Goal: Information Seeking & Learning: Learn about a topic

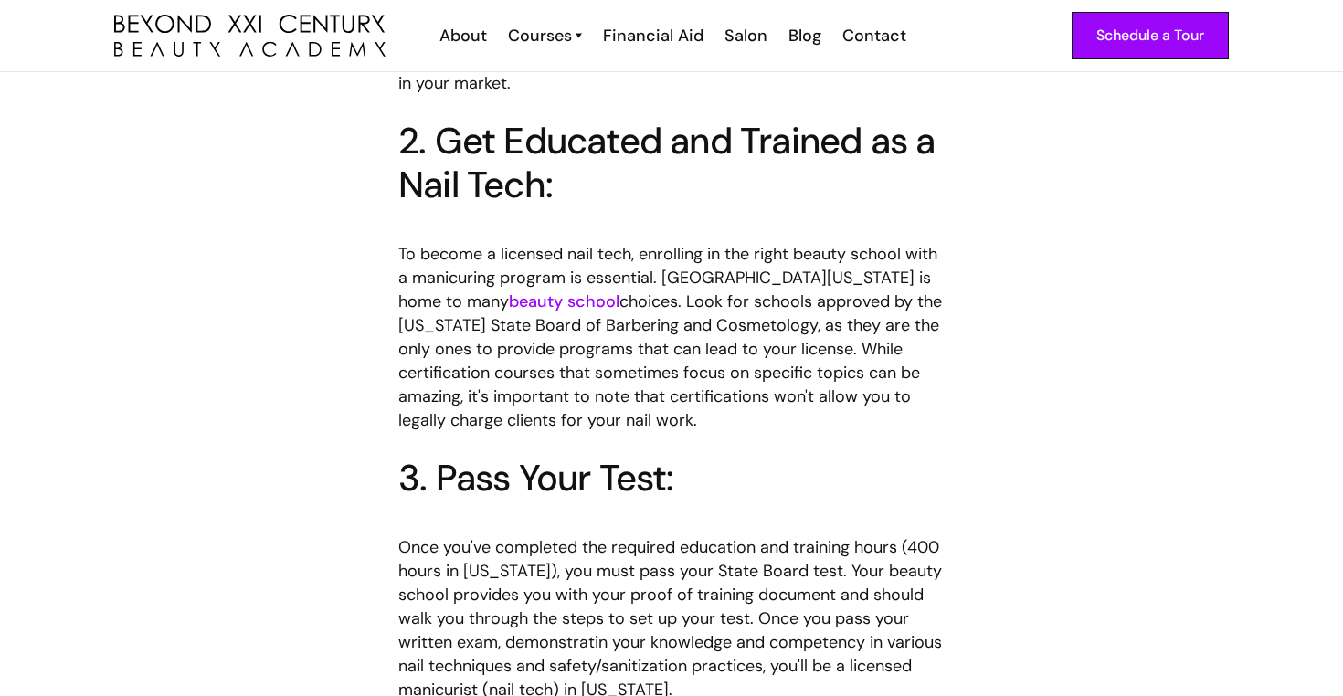
scroll to position [1397, 0]
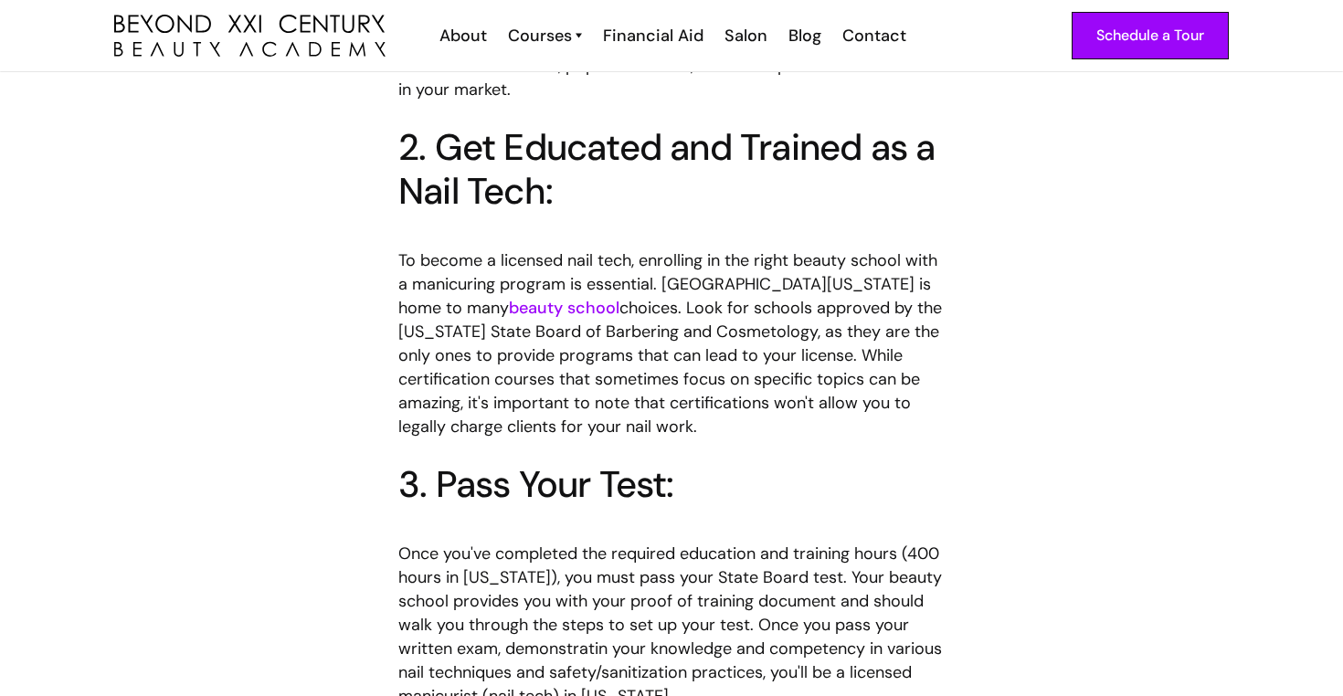
click at [509, 297] on link "beauty school" at bounding box center [564, 308] width 111 height 22
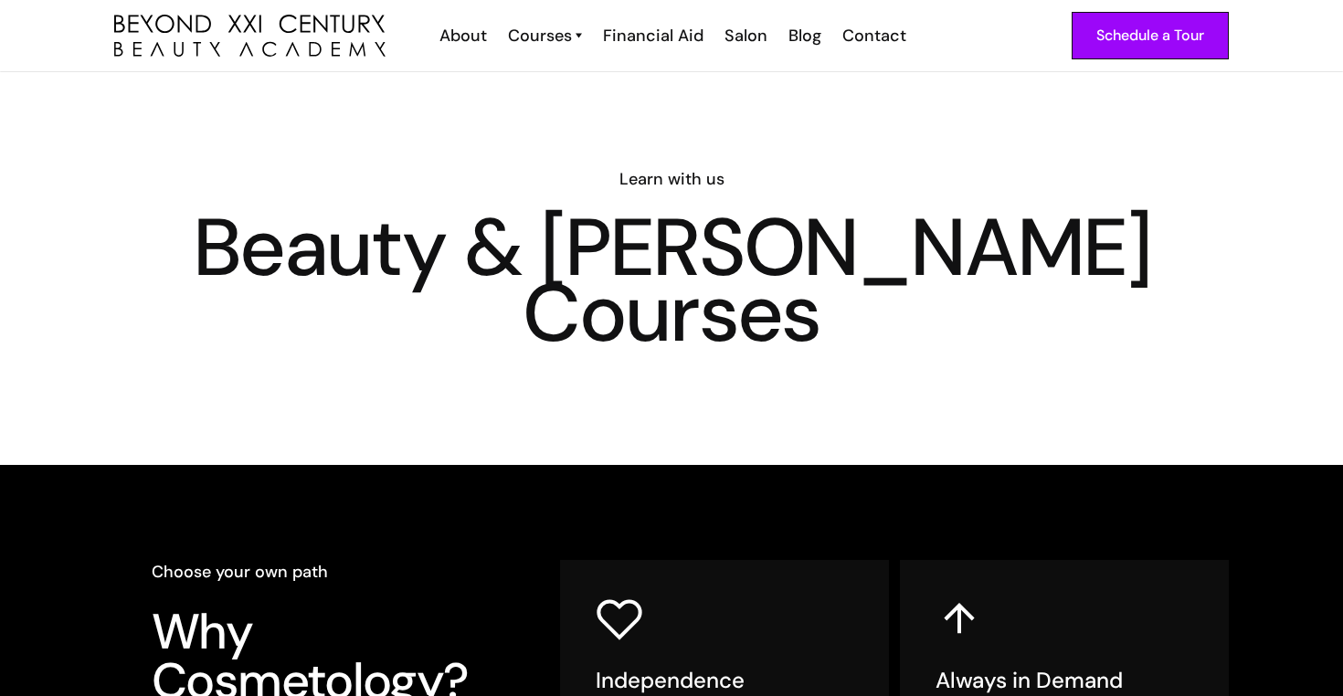
click at [530, 50] on div "Schedule a Tour About Cosmetology Esthetician Manicuring Barber Courses Cosmeto…" at bounding box center [671, 35] width 1115 height 71
click at [552, 41] on div "Courses" at bounding box center [540, 36] width 64 height 24
click at [560, 37] on div "Courses" at bounding box center [540, 36] width 64 height 24
click at [571, 39] on div "Courses" at bounding box center [540, 36] width 64 height 24
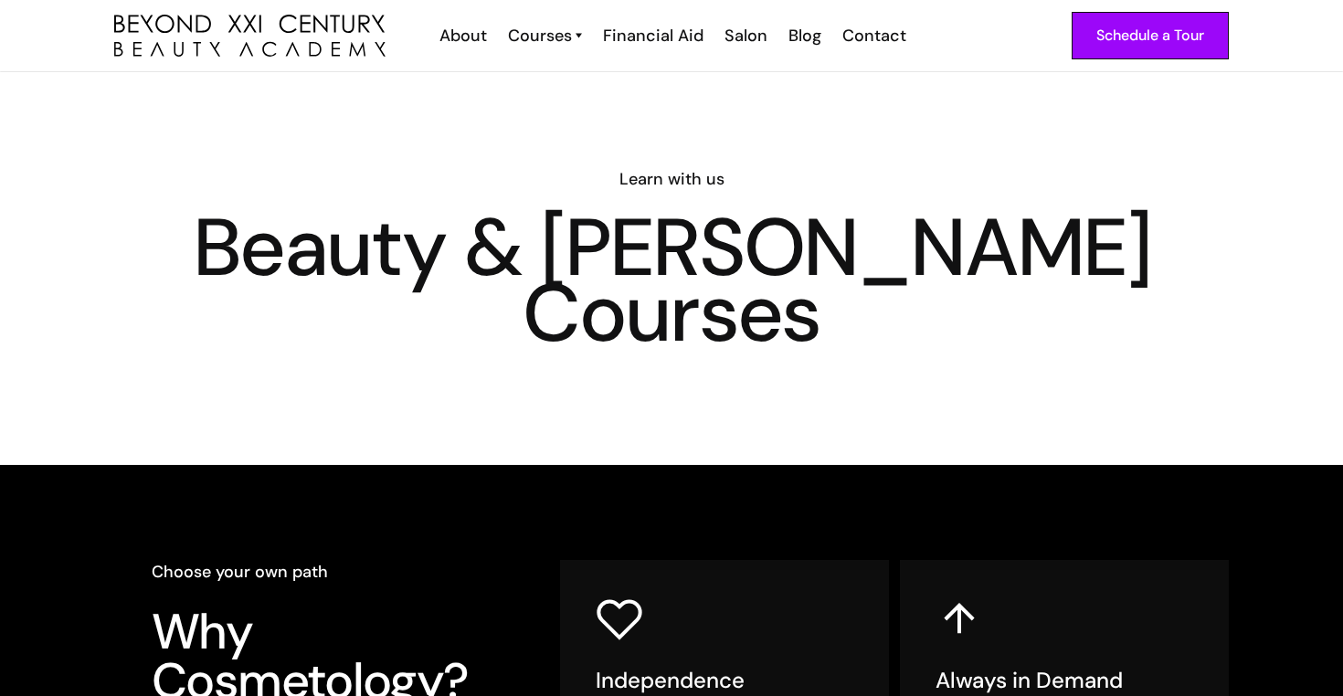
click at [571, 39] on div "Courses" at bounding box center [540, 36] width 64 height 24
click at [582, 37] on img at bounding box center [579, 36] width 6 height 24
click at [580, 151] on link "Nail Tech" at bounding box center [606, 147] width 137 height 35
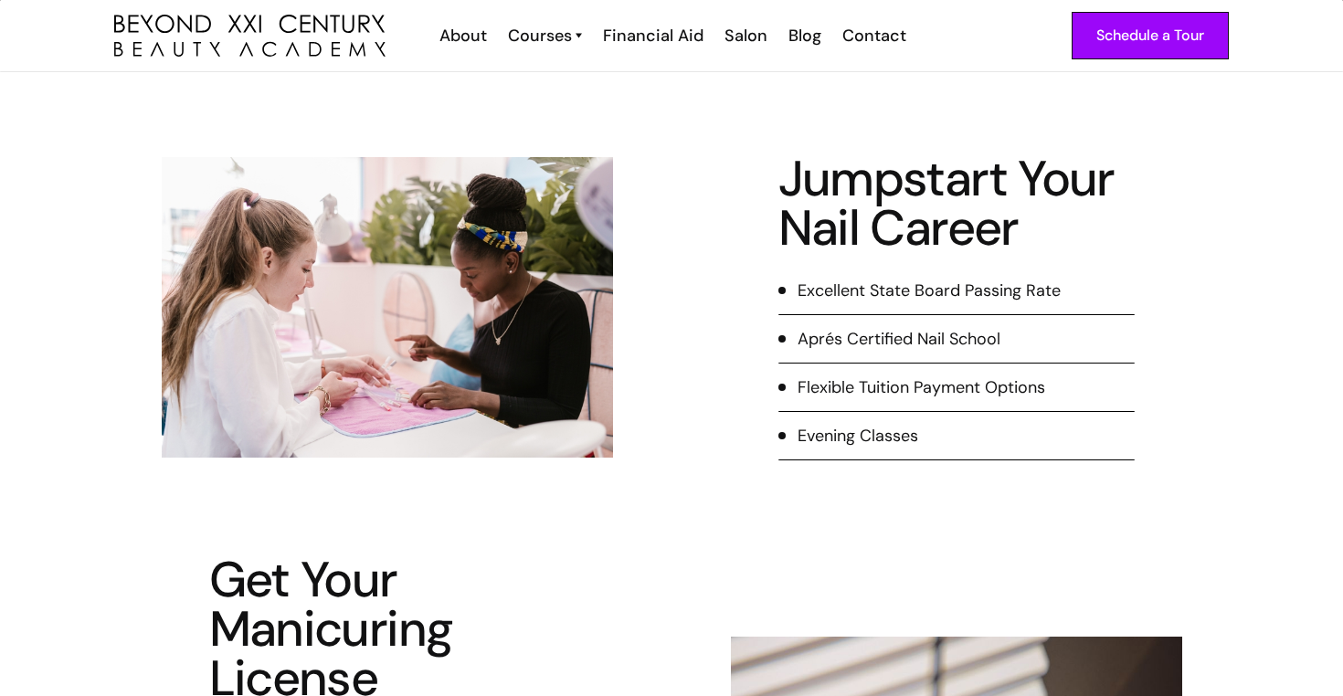
scroll to position [342, 0]
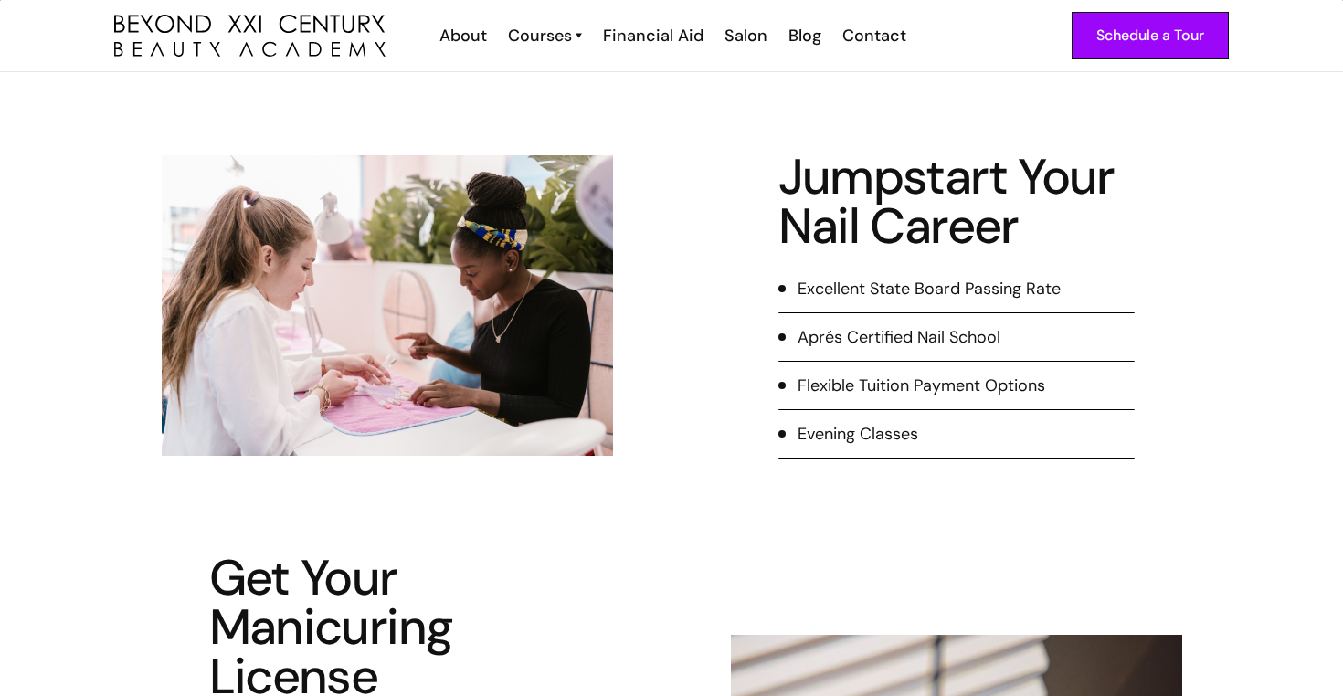
click at [891, 433] on div "Evening Classes" at bounding box center [858, 434] width 121 height 24
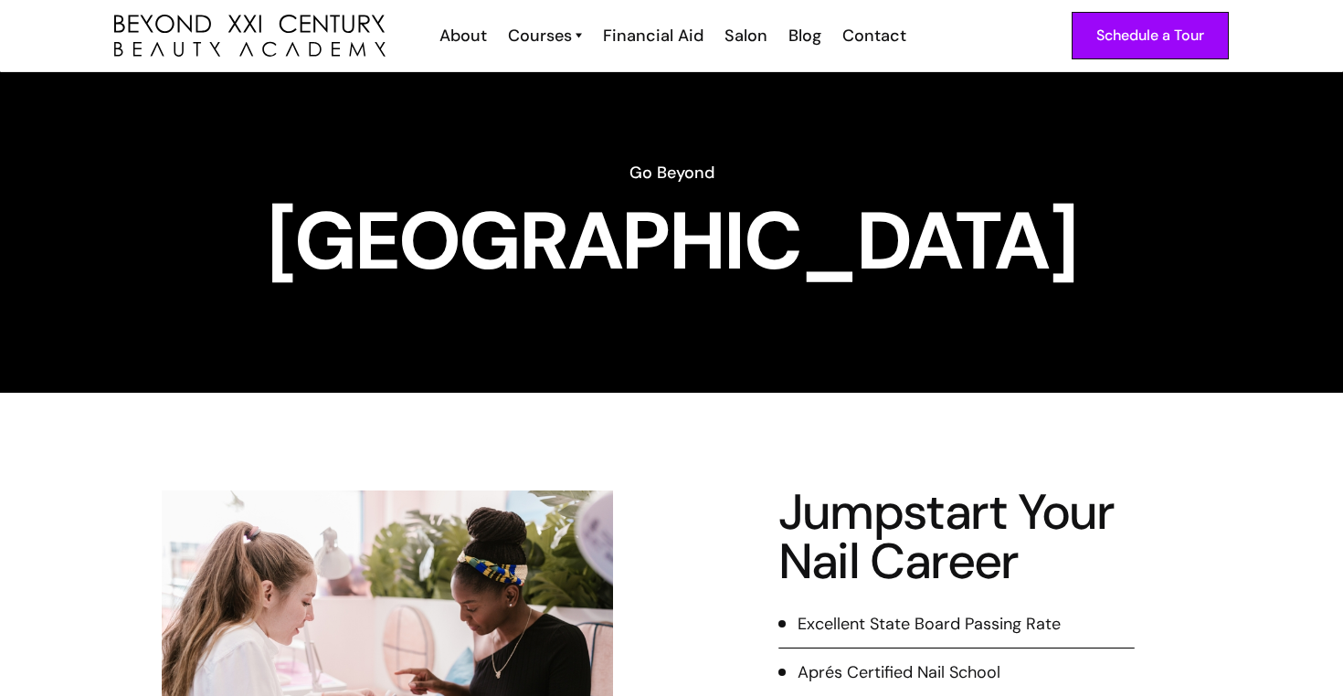
scroll to position [0, 0]
